Goal: Transaction & Acquisition: Purchase product/service

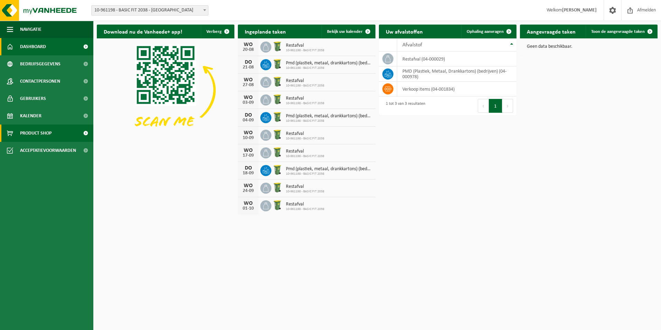
click at [38, 133] on span "Product Shop" at bounding box center [35, 132] width 31 height 17
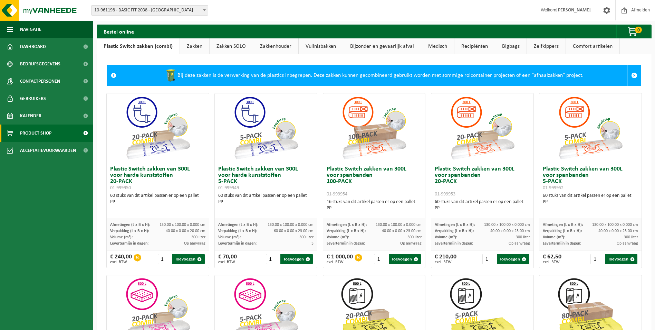
click at [195, 46] on link "Zakken" at bounding box center [194, 46] width 29 height 16
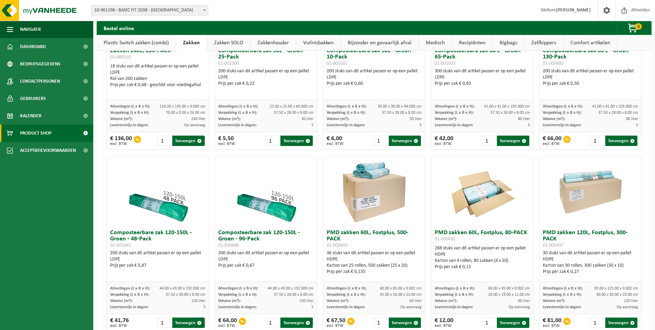
scroll to position [311, 0]
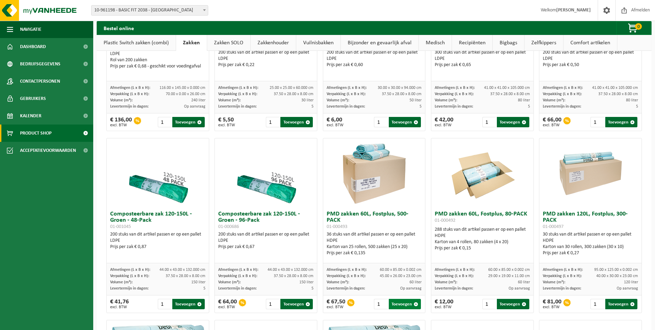
click at [400, 309] on button "Toevoegen" at bounding box center [405, 304] width 32 height 10
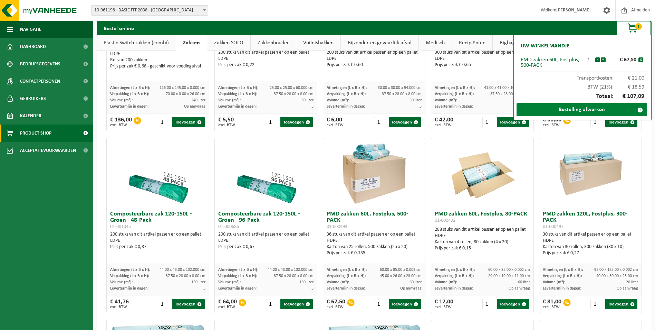
click at [576, 110] on link "Bestelling afwerken" at bounding box center [582, 109] width 131 height 13
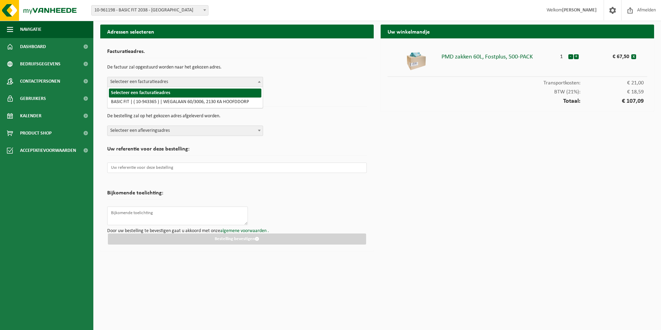
click at [142, 82] on span "Selecteer een facturatieadres" at bounding box center [184, 82] width 155 height 10
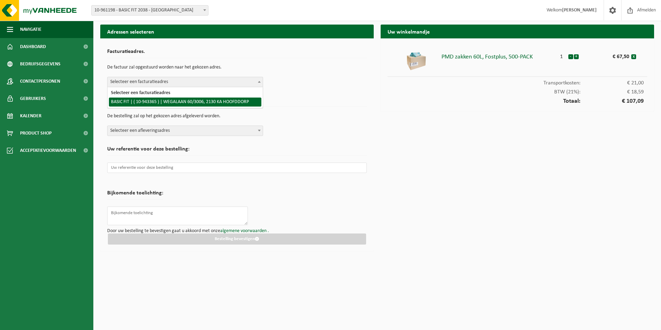
select select "140248"
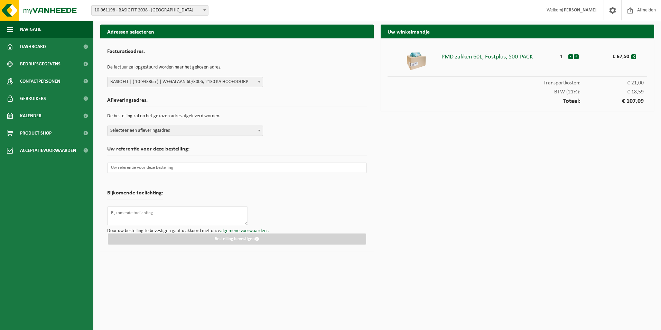
click at [137, 130] on span "Selecteer een afleveringsadres" at bounding box center [184, 131] width 155 height 10
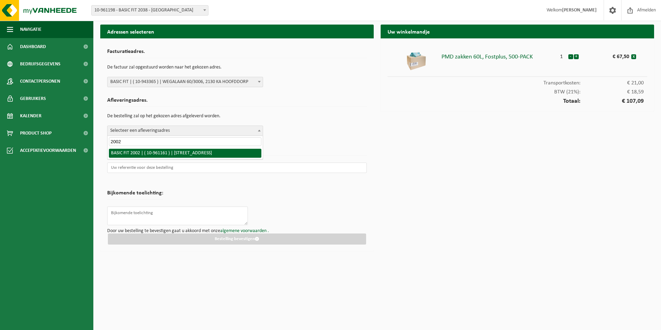
type input "2002"
select select "149881"
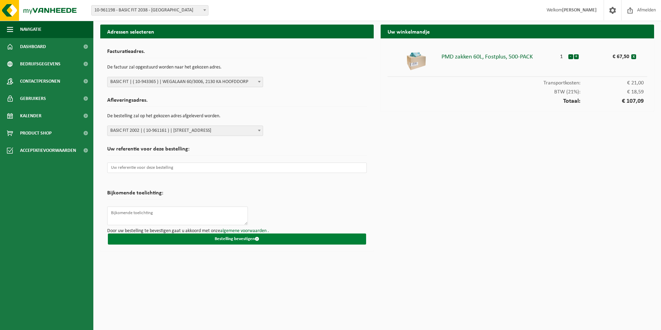
click at [242, 240] on button "Bestelling bevestigen" at bounding box center [237, 238] width 258 height 11
